Goal: Transaction & Acquisition: Purchase product/service

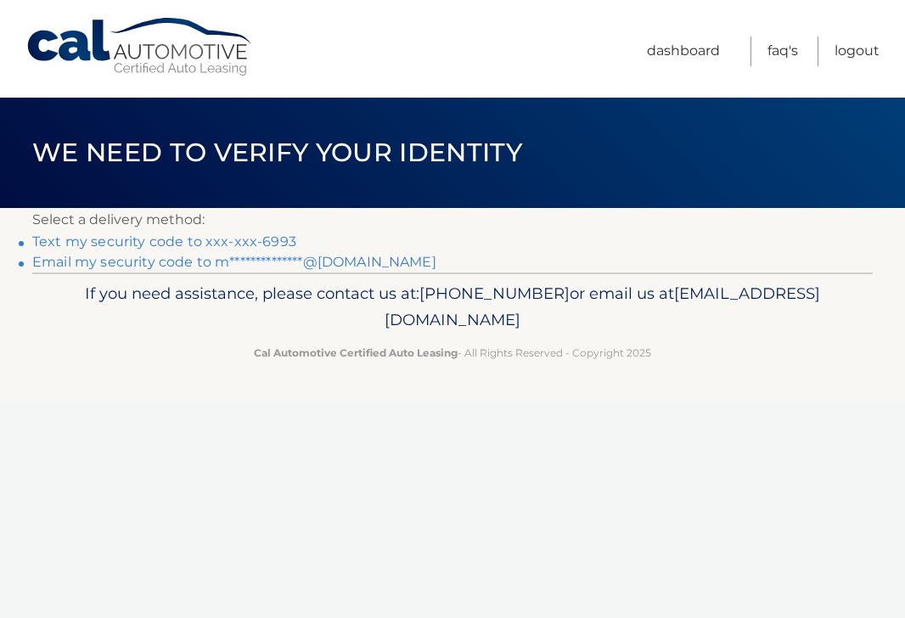
click at [243, 239] on link "Text my security code to xxx-xxx-6993" at bounding box center [164, 241] width 264 height 16
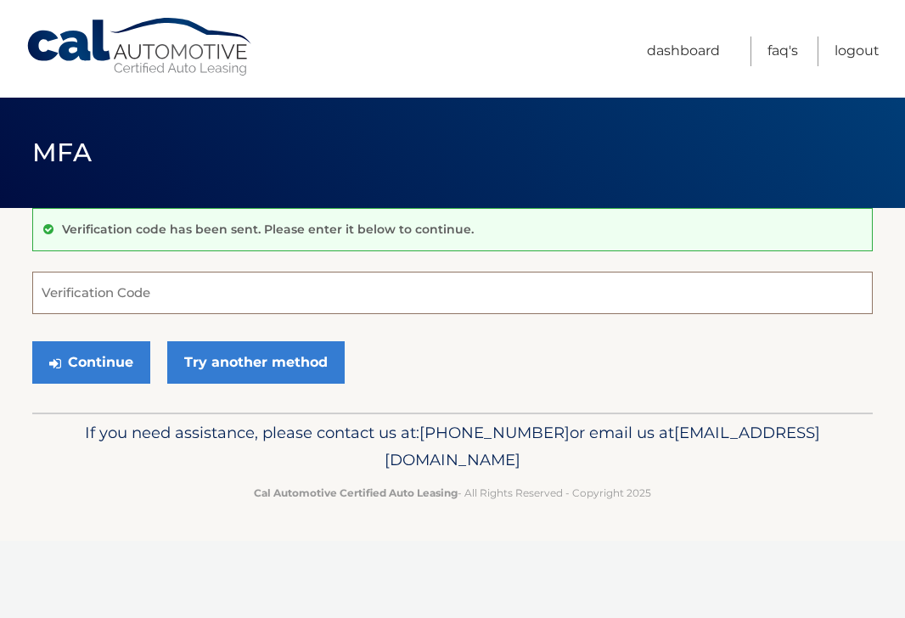
click at [119, 300] on input "Verification Code" at bounding box center [452, 293] width 840 height 42
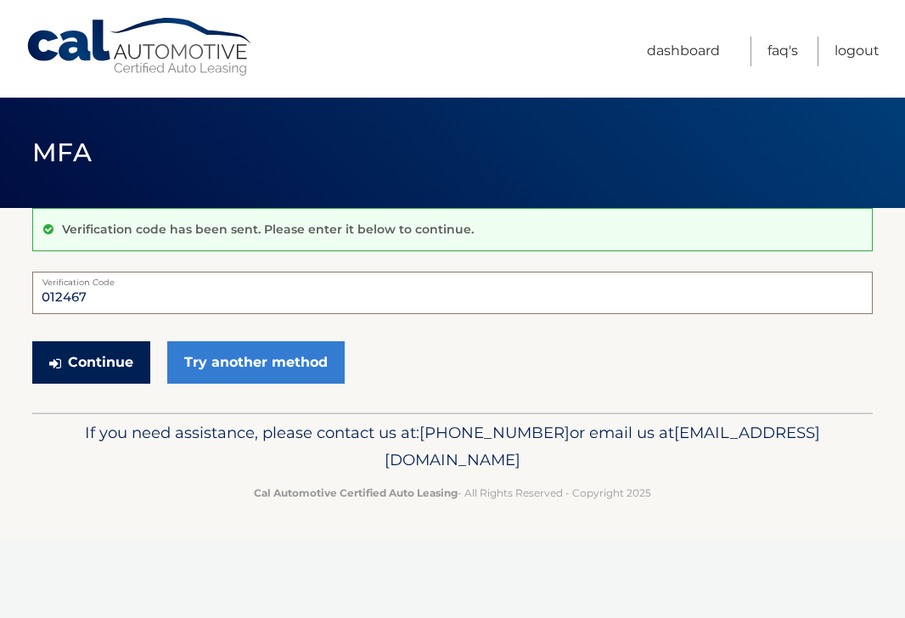
type input "012467"
click at [118, 367] on button "Continue" at bounding box center [91, 362] width 118 height 42
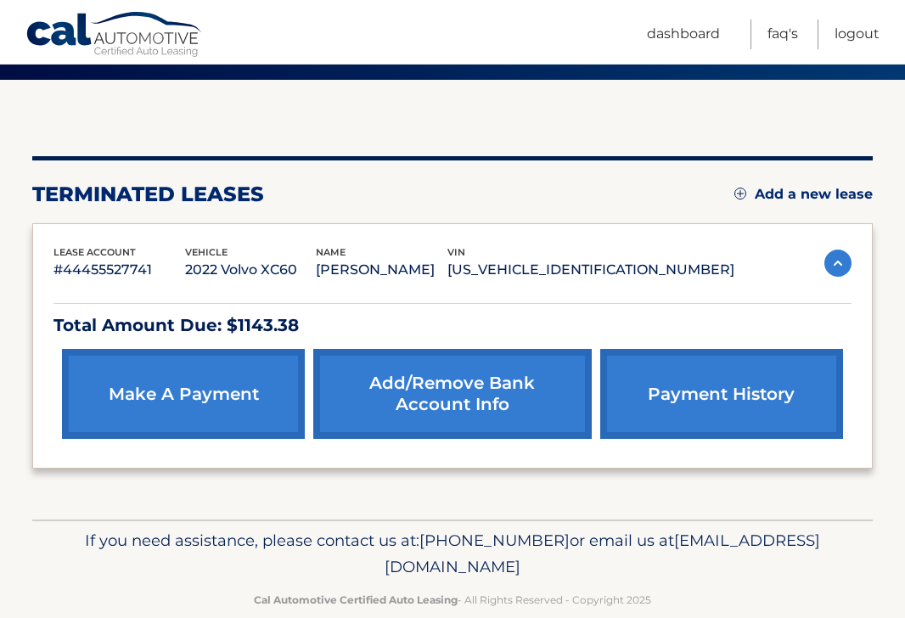
scroll to position [158, 0]
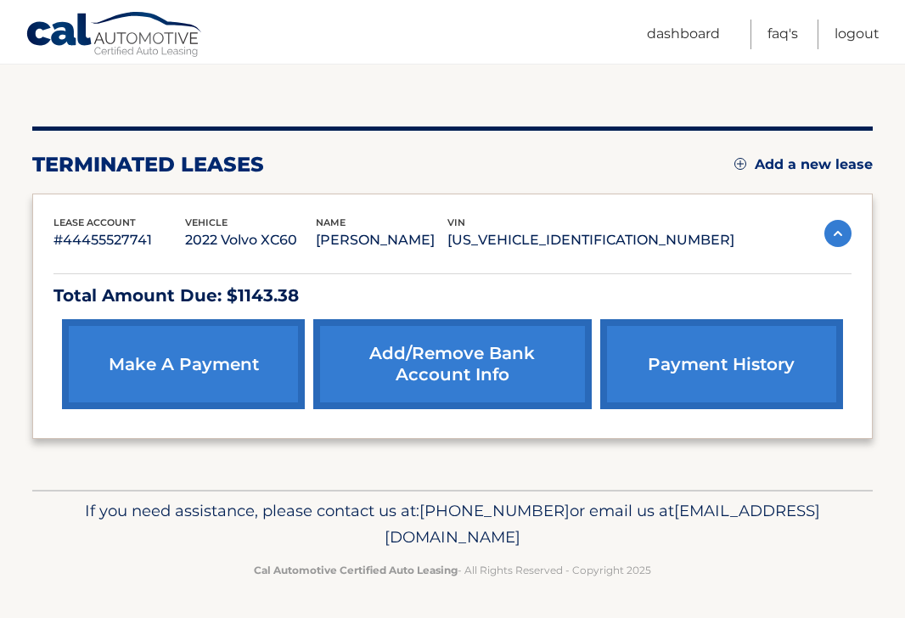
click at [264, 298] on p "Total Amount Due: $1143.38" at bounding box center [452, 296] width 798 height 30
copy p "1143.38"
click at [197, 496] on div "If you need assistance, please contact us at: 609-807-3200 or email us at Custo…" at bounding box center [452, 537] width 840 height 95
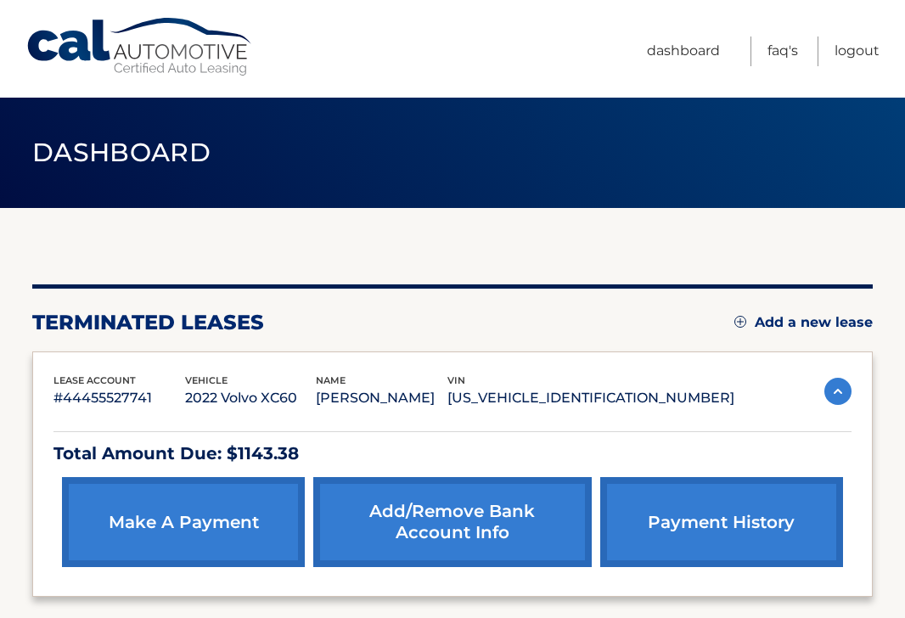
scroll to position [51, 0]
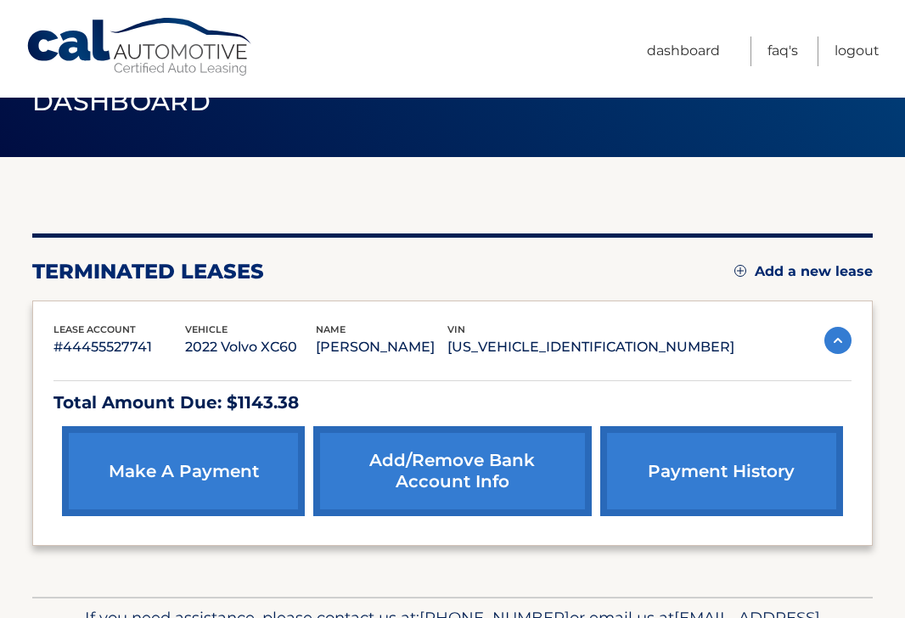
click at [267, 401] on p "Total Amount Due: $1143.38" at bounding box center [452, 403] width 798 height 30
copy p "1143.38"
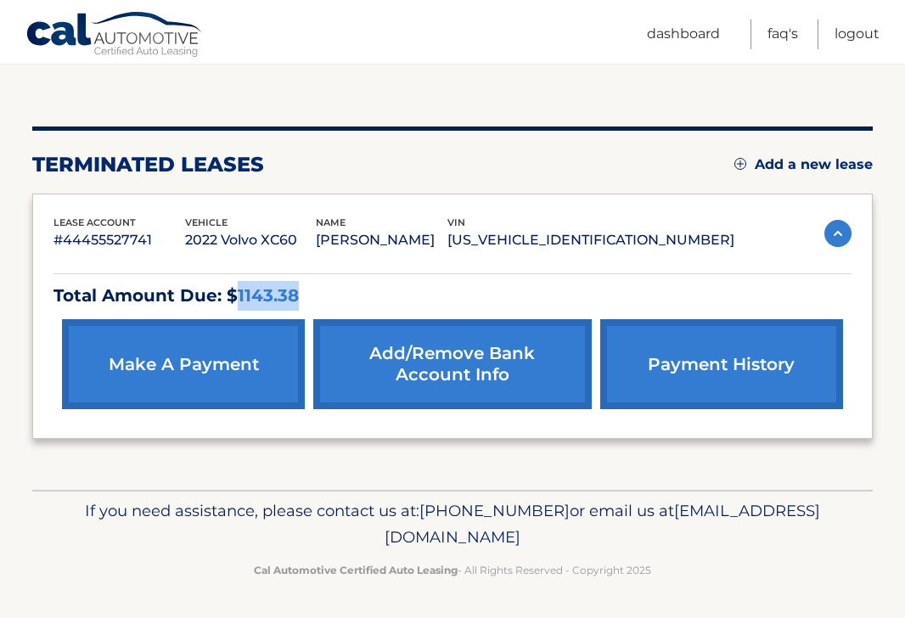
scroll to position [0, 0]
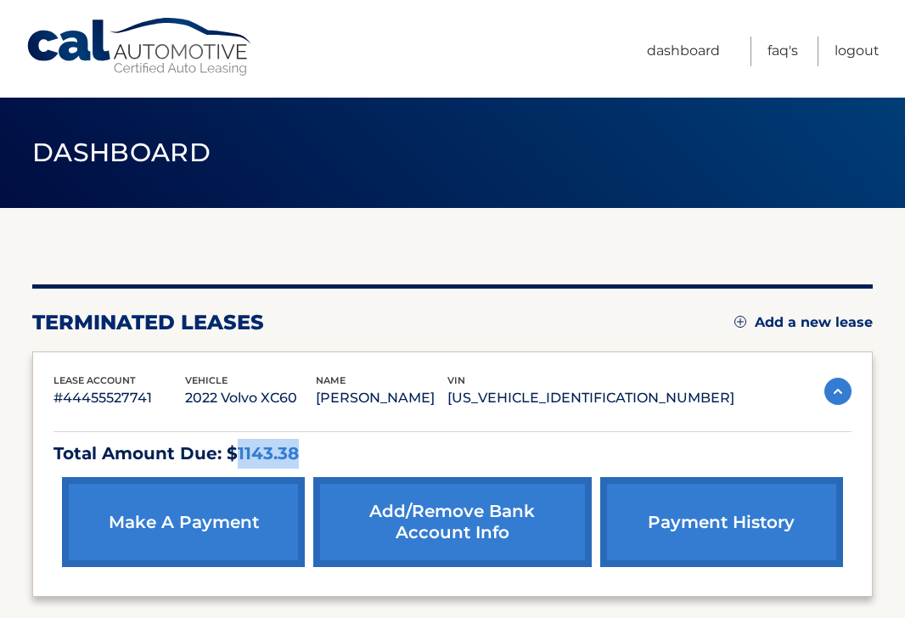
click at [171, 507] on link "make a payment" at bounding box center [183, 522] width 243 height 90
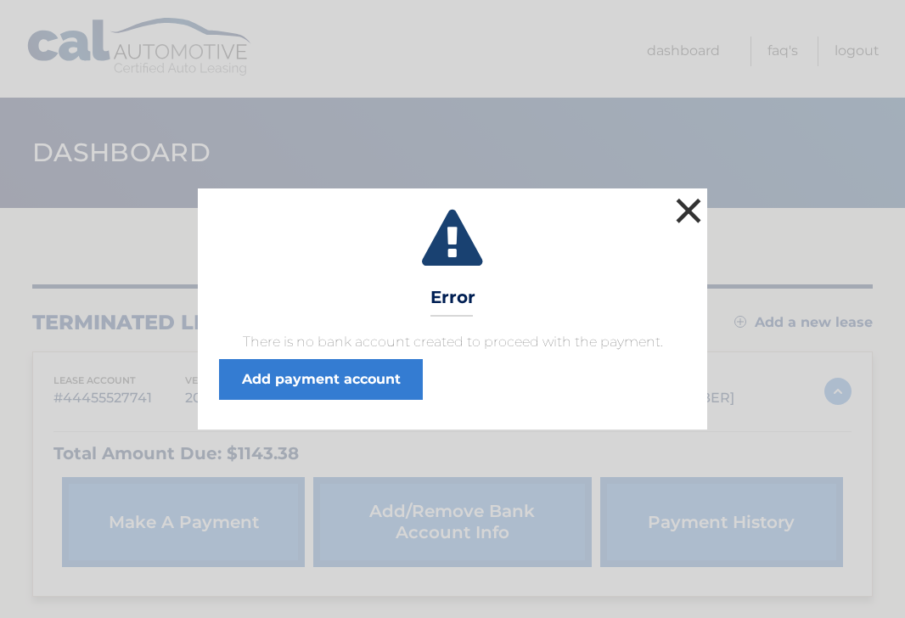
click at [688, 207] on button "×" at bounding box center [688, 211] width 34 height 34
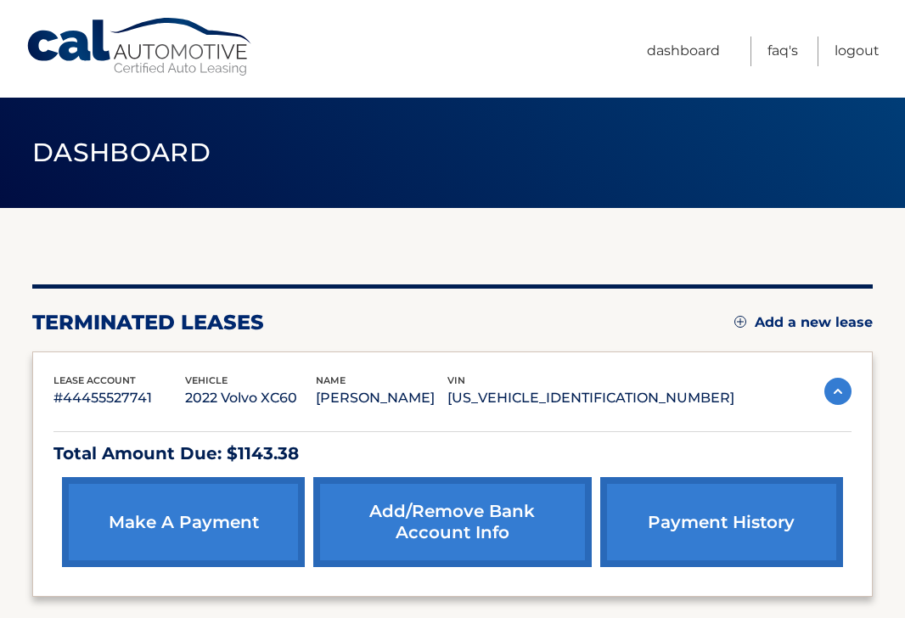
click at [217, 527] on link "make a payment" at bounding box center [183, 522] width 243 height 90
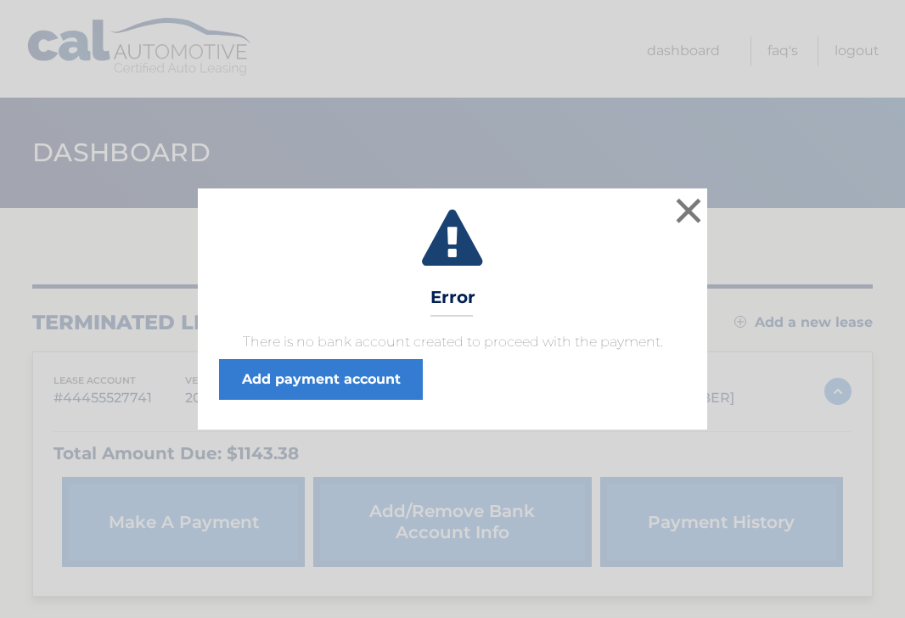
click at [304, 418] on div "× Error There is no bank account created to proceed with the payment. Add payme…" at bounding box center [452, 308] width 509 height 241
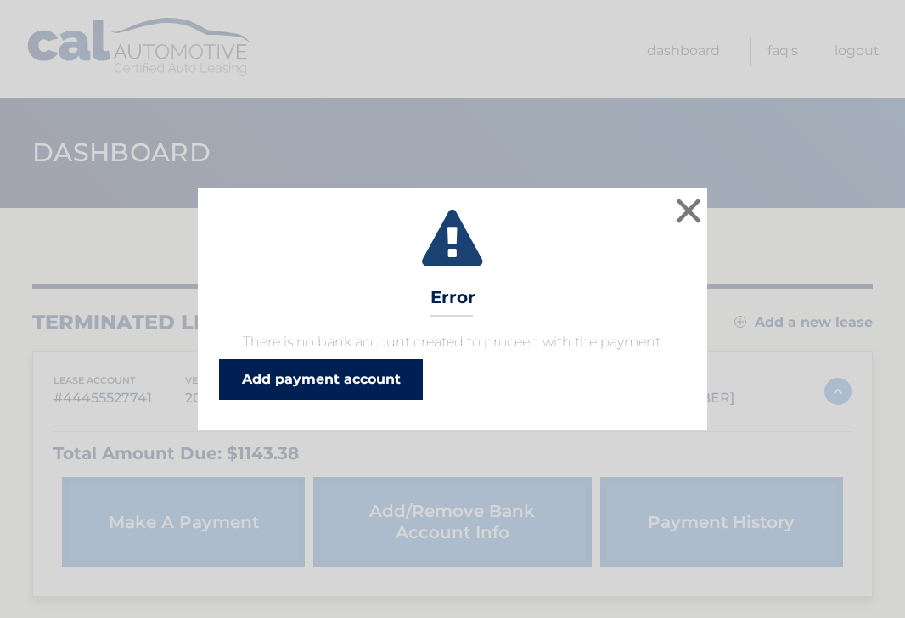
click at [325, 384] on link "Add payment account" at bounding box center [321, 379] width 204 height 41
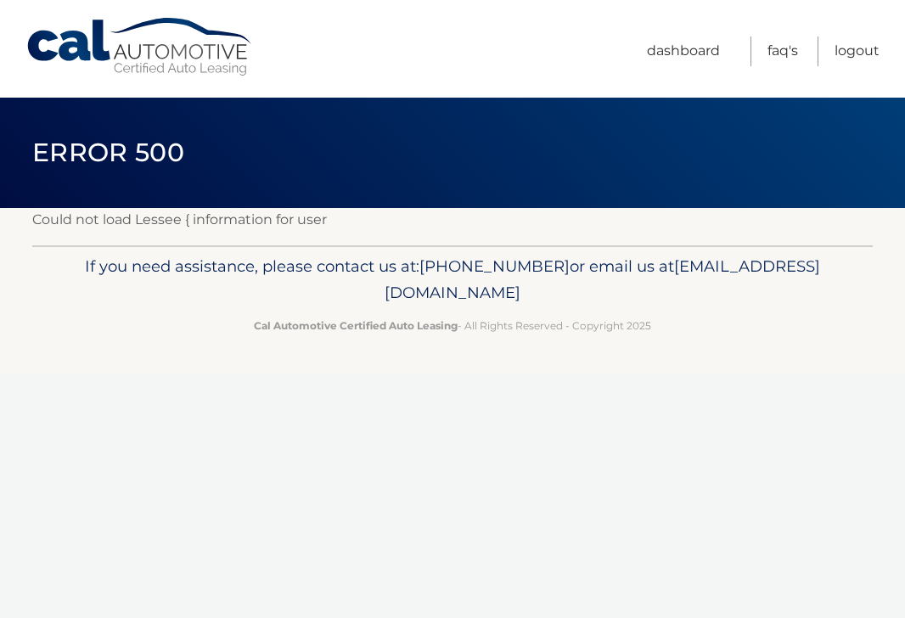
click at [570, 267] on span "[PHONE_NUMBER]" at bounding box center [494, 266] width 150 height 20
click at [558, 401] on div "Cal Automotive Menu Dashboard FAQ's Logout ×" at bounding box center [452, 309] width 905 height 618
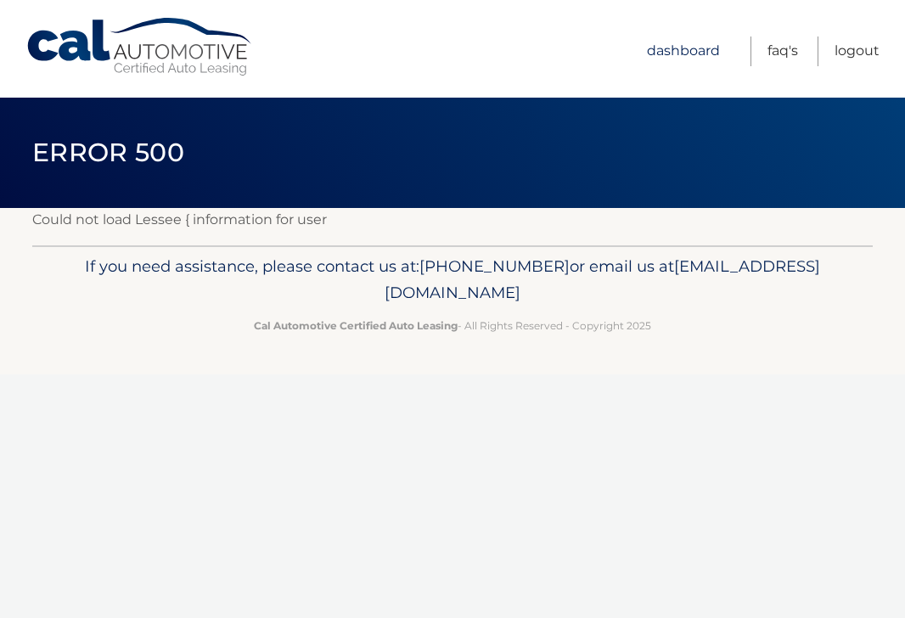
click at [700, 49] on link "Dashboard" at bounding box center [683, 51] width 73 height 30
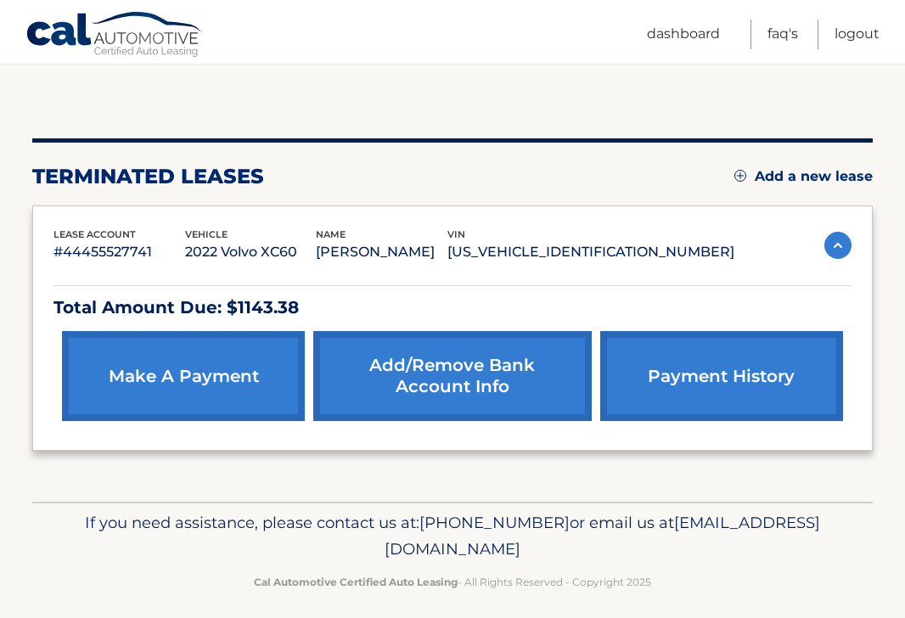
scroll to position [156, 0]
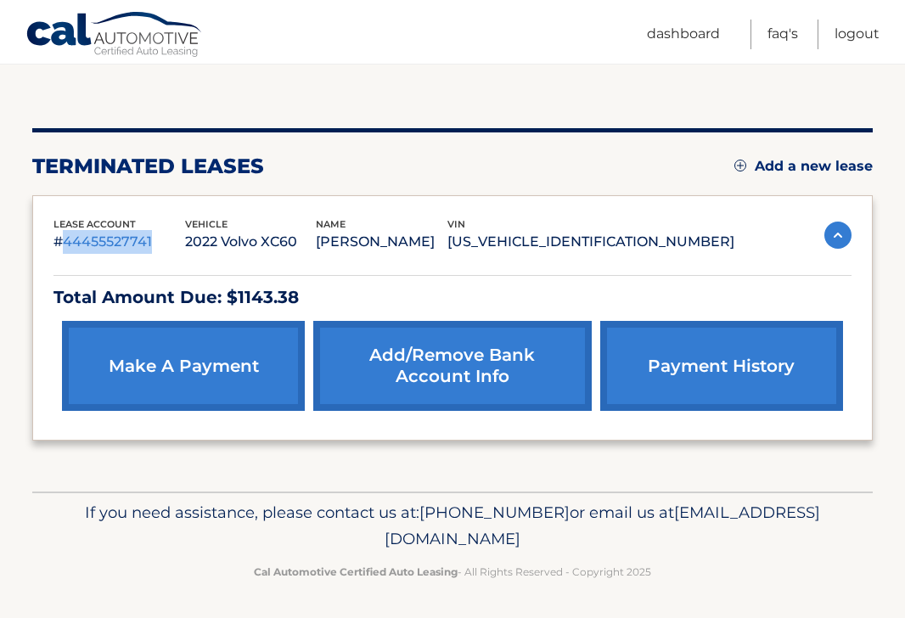
drag, startPoint x: 154, startPoint y: 244, endPoint x: 61, endPoint y: 242, distance: 93.4
click at [61, 242] on p "#44455527741" at bounding box center [119, 242] width 132 height 24
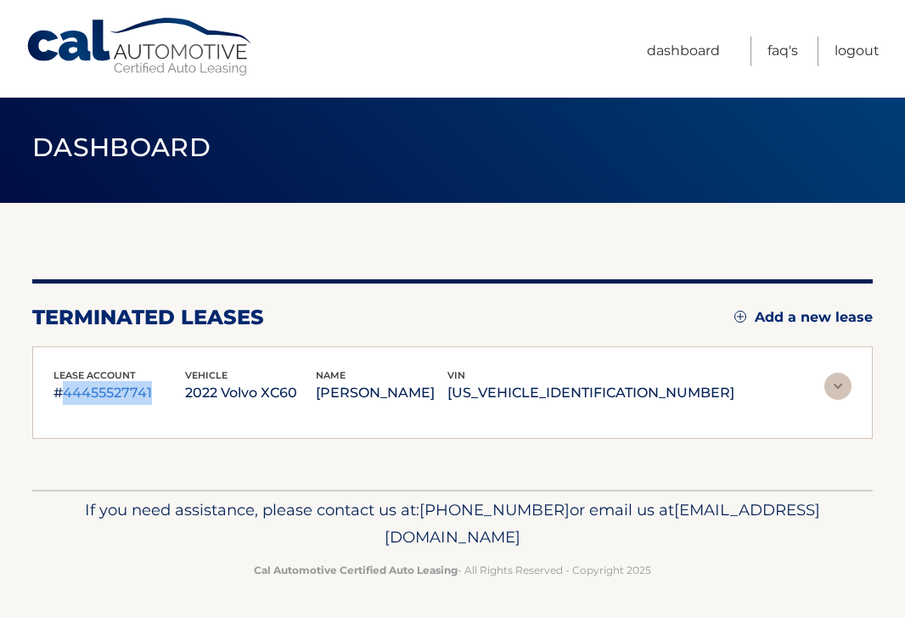
scroll to position [0, 0]
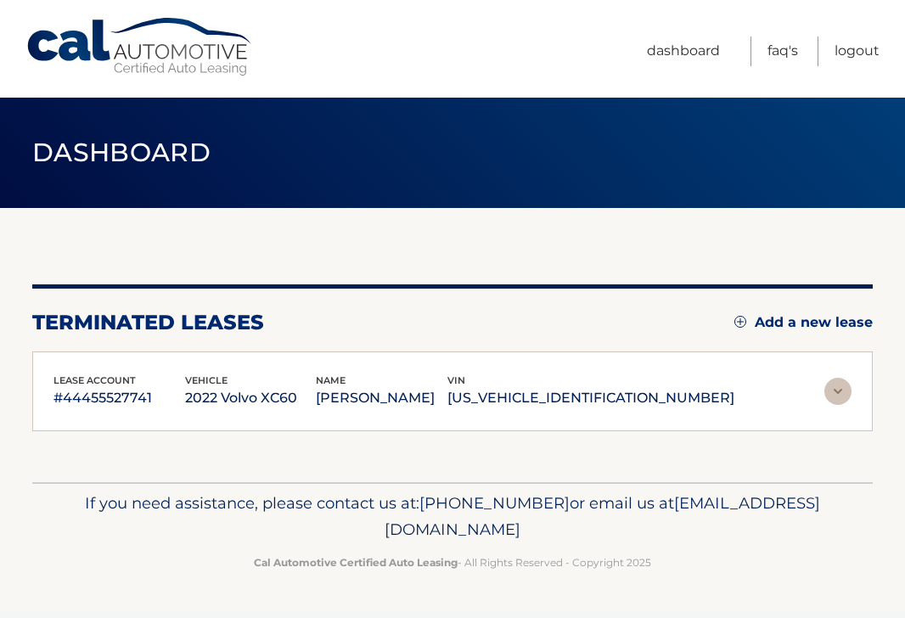
click at [858, 390] on div "lease account #44455527741 vehicle 2022 Volvo XC60 name [PERSON_NAME] vin [US_V…" at bounding box center [452, 391] width 840 height 81
click at [834, 390] on img at bounding box center [837, 391] width 27 height 27
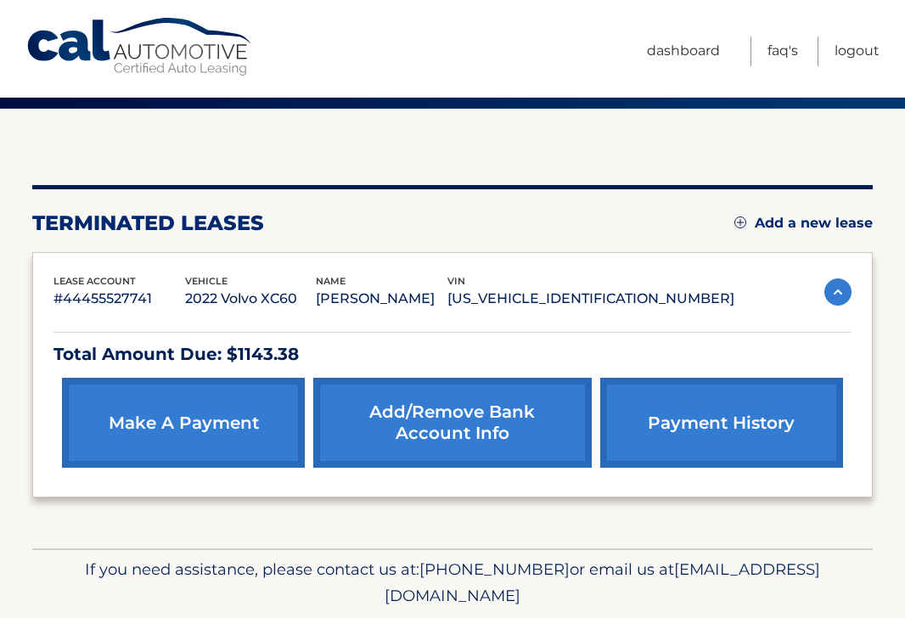
scroll to position [146, 0]
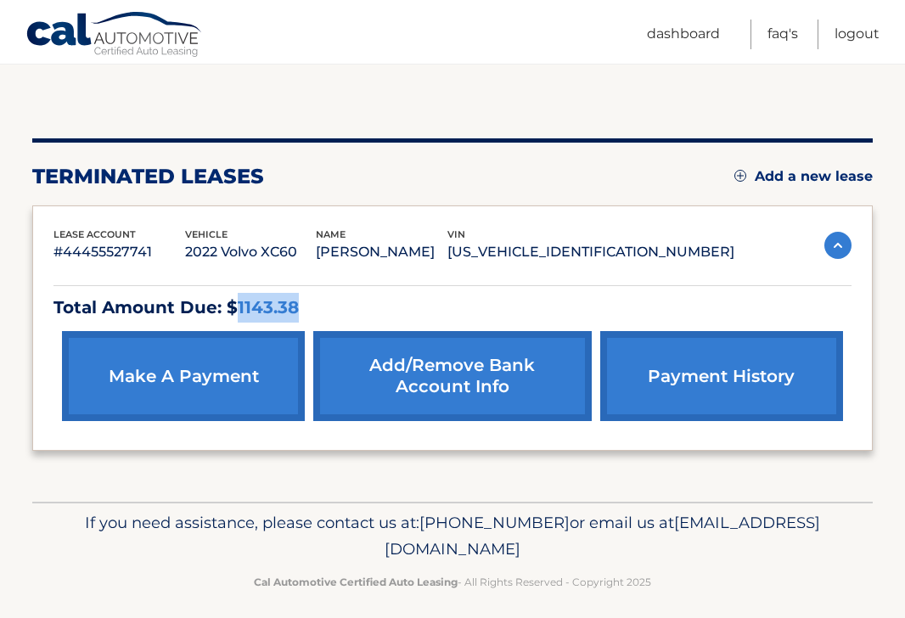
drag, startPoint x: 305, startPoint y: 314, endPoint x: 233, endPoint y: 312, distance: 71.3
click at [233, 312] on p "Total Amount Due: $1143.38" at bounding box center [452, 308] width 798 height 30
drag, startPoint x: 226, startPoint y: 306, endPoint x: 294, endPoint y: 306, distance: 67.9
click at [294, 306] on p "Total Amount Due: $1143.38" at bounding box center [452, 308] width 798 height 30
click at [320, 313] on p "Total Amount Due: $1143.38" at bounding box center [452, 308] width 798 height 30
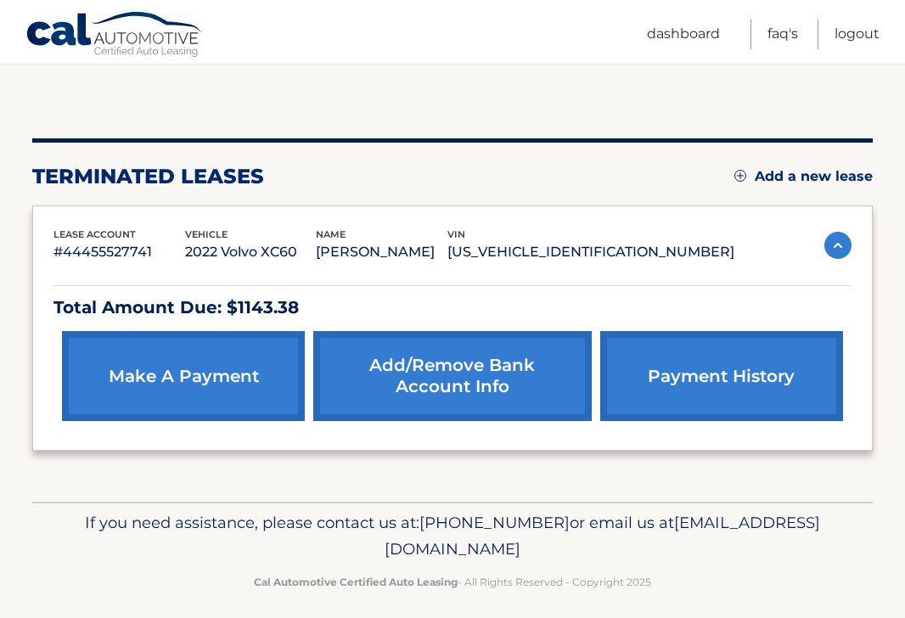
click at [259, 304] on p "Total Amount Due: $1143.38" at bounding box center [452, 308] width 798 height 30
copy p "1143.38"
click at [353, 312] on p "Total Amount Due: $1143.38" at bounding box center [452, 308] width 798 height 30
